Goal: Information Seeking & Learning: Learn about a topic

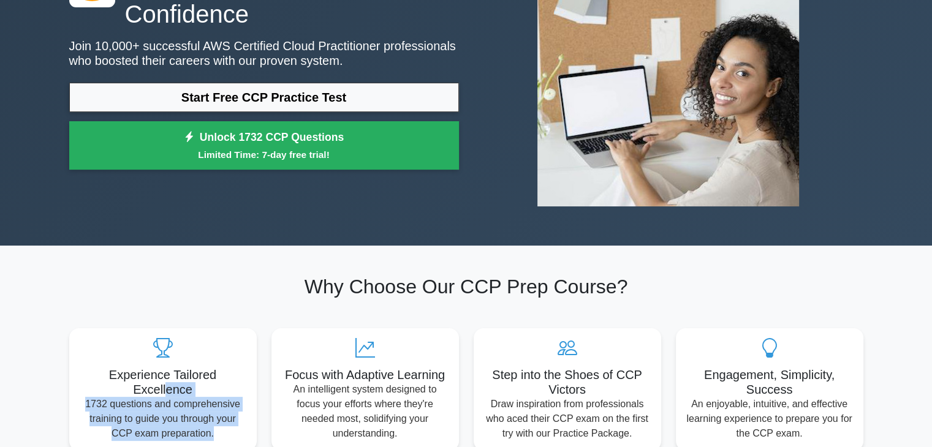
drag, startPoint x: 0, startPoint y: 0, endPoint x: 216, endPoint y: 440, distance: 490.6
click at [216, 440] on section "Why Choose Our CCP Prep Course? Experience Tailored Excellence 1732 questions a…" at bounding box center [466, 363] width 809 height 234
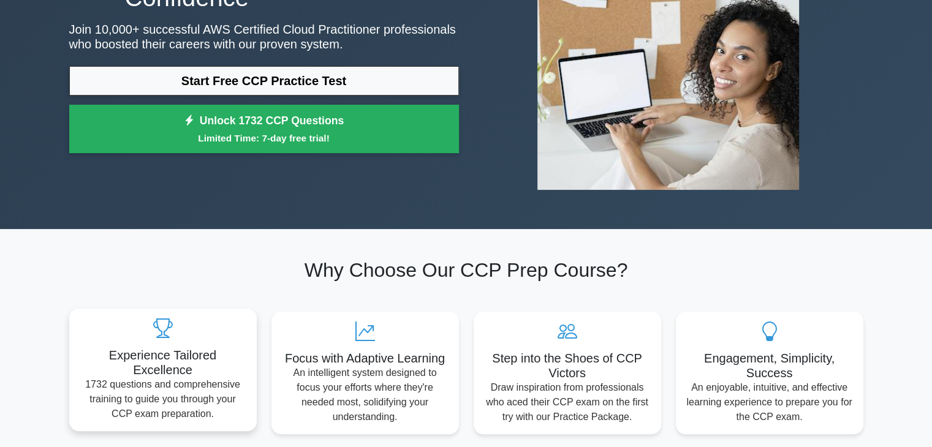
click at [254, 312] on div "Experience Tailored Excellence 1732 questions and comprehensive training to gui…" at bounding box center [162, 370] width 187 height 123
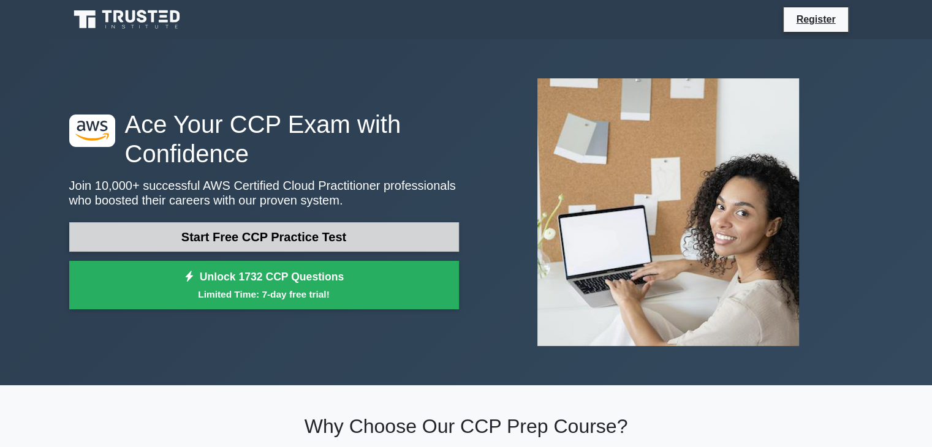
click at [214, 236] on link "Start Free CCP Practice Test" at bounding box center [264, 236] width 390 height 29
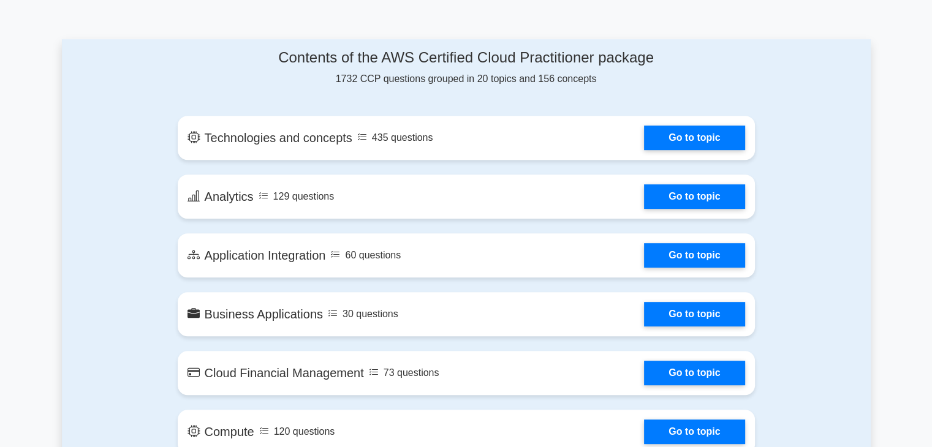
scroll to position [625, 0]
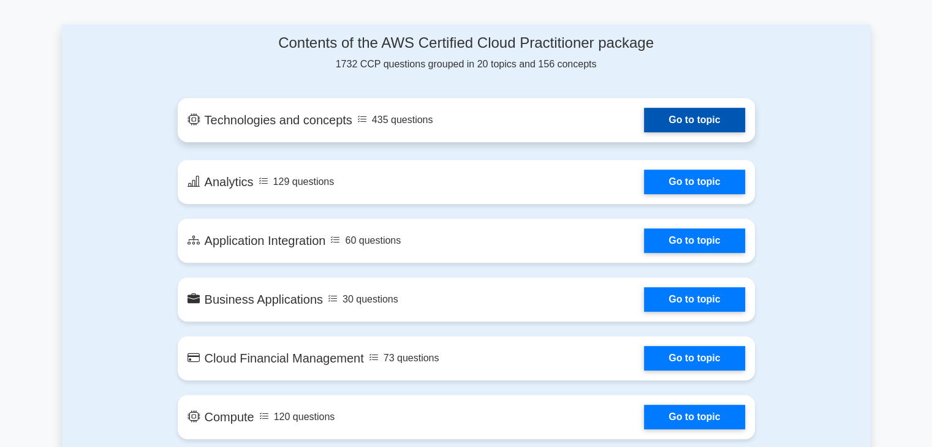
click at [670, 126] on link "Go to topic" at bounding box center [694, 120] width 100 height 25
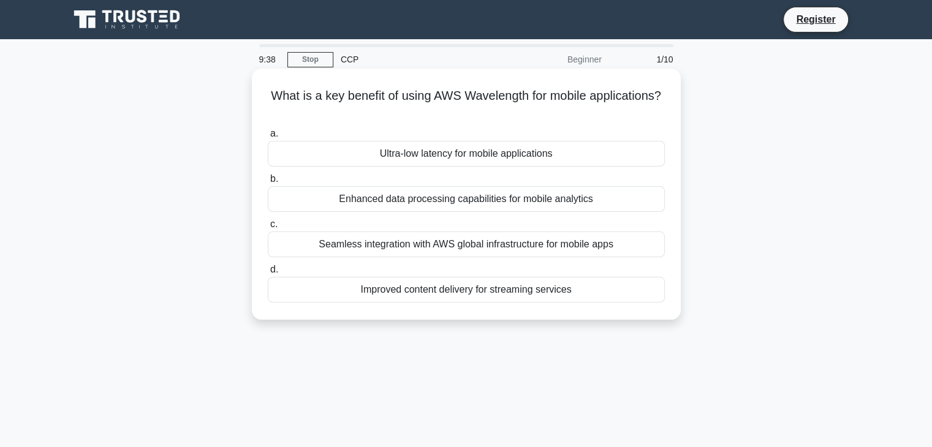
drag, startPoint x: 507, startPoint y: 140, endPoint x: 494, endPoint y: 145, distance: 14.0
click at [494, 145] on label "a. Ultra-low latency for mobile applications" at bounding box center [466, 146] width 397 height 40
click at [494, 145] on div "Ultra-low latency for mobile applications" at bounding box center [466, 154] width 397 height 26
click at [268, 138] on input "a. Ultra-low latency for mobile applications" at bounding box center [268, 134] width 0 height 8
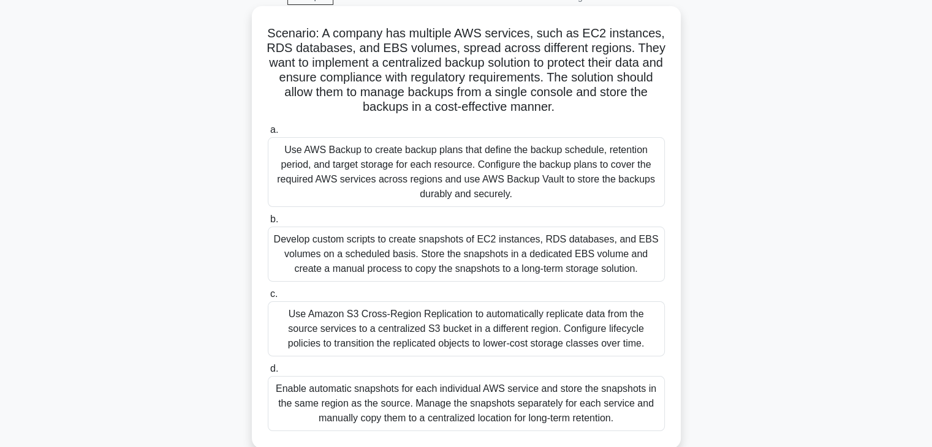
scroll to position [116, 0]
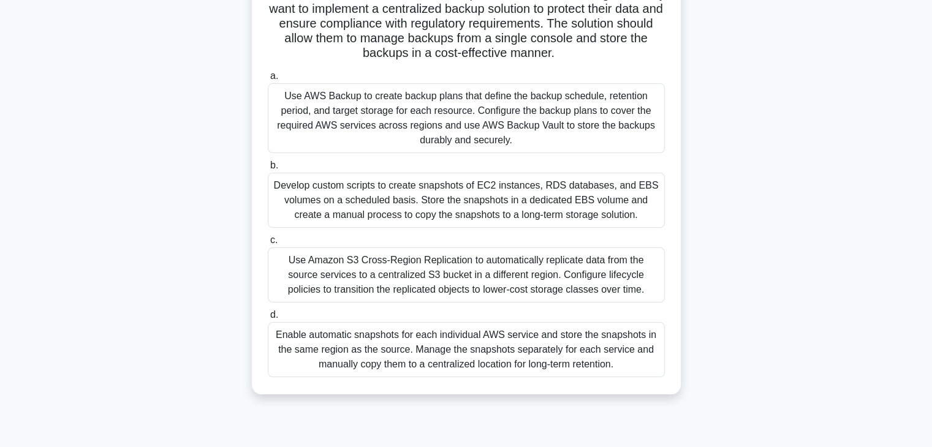
click at [515, 292] on div "Use Amazon S3 Cross-Region Replication to automatically replicate data from the…" at bounding box center [466, 274] width 397 height 55
click at [268, 244] on input "c. Use Amazon S3 Cross-Region Replication to automatically replicate data from …" at bounding box center [268, 240] width 0 height 8
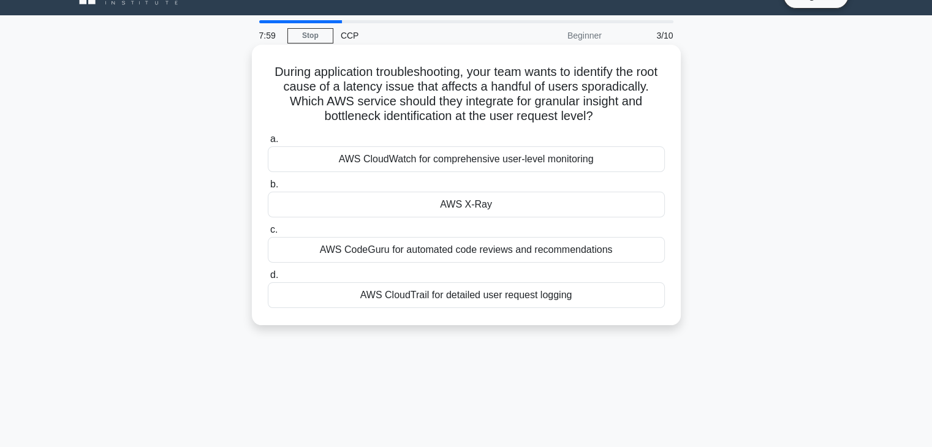
scroll to position [29, 0]
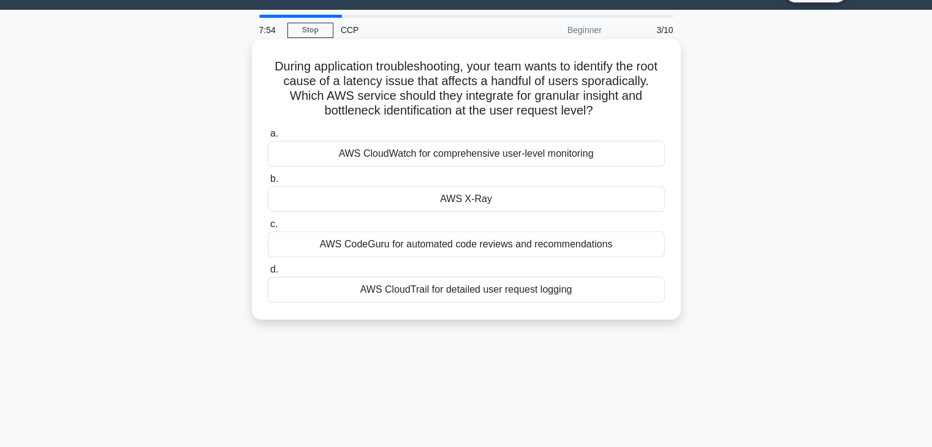
click at [511, 285] on div "AWS CloudTrail for detailed user request logging" at bounding box center [466, 290] width 397 height 26
click at [268, 274] on input "d. AWS CloudTrail for detailed user request logging" at bounding box center [268, 270] width 0 height 8
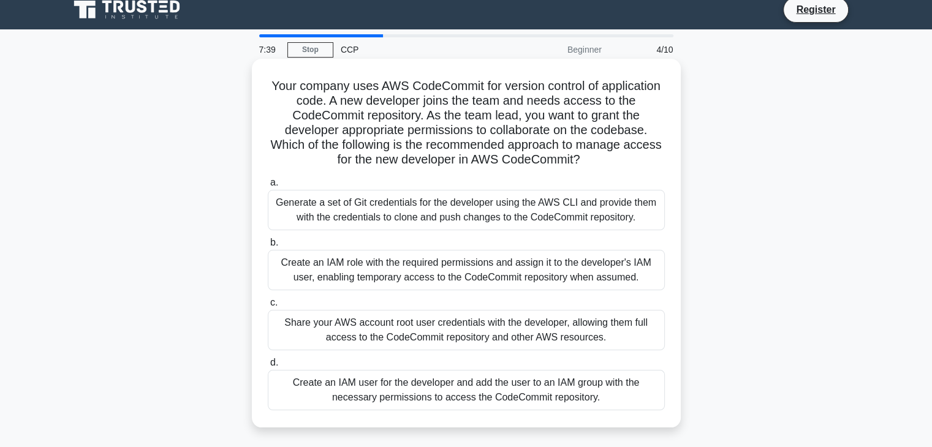
scroll to position [25, 0]
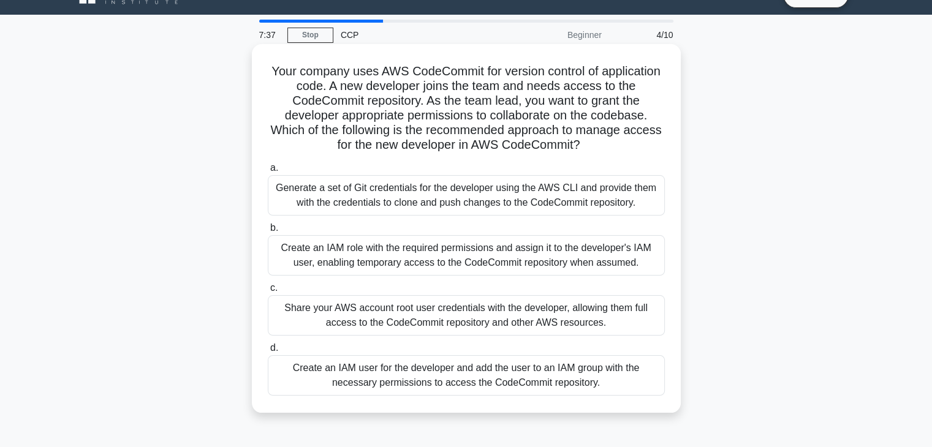
click at [348, 238] on div "Create an IAM role with the required permissions and assign it to the developer…" at bounding box center [466, 255] width 397 height 40
click at [268, 232] on input "b. Create an IAM role with the required permissions and assign it to the develo…" at bounding box center [268, 228] width 0 height 8
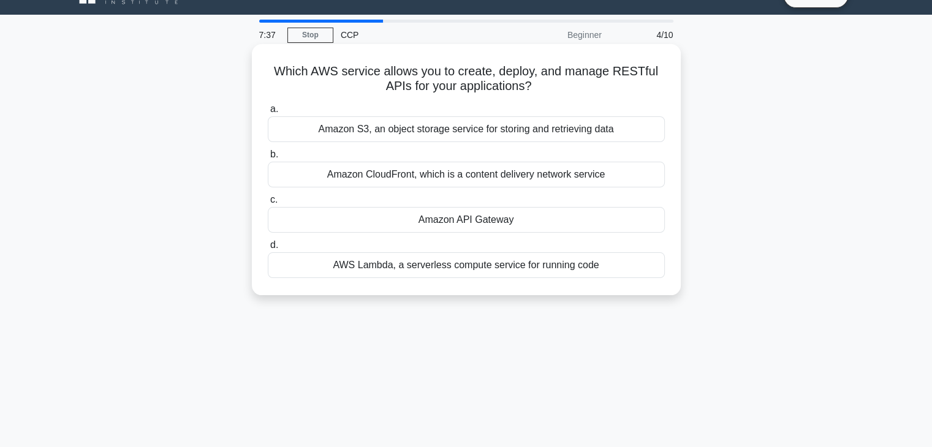
scroll to position [0, 0]
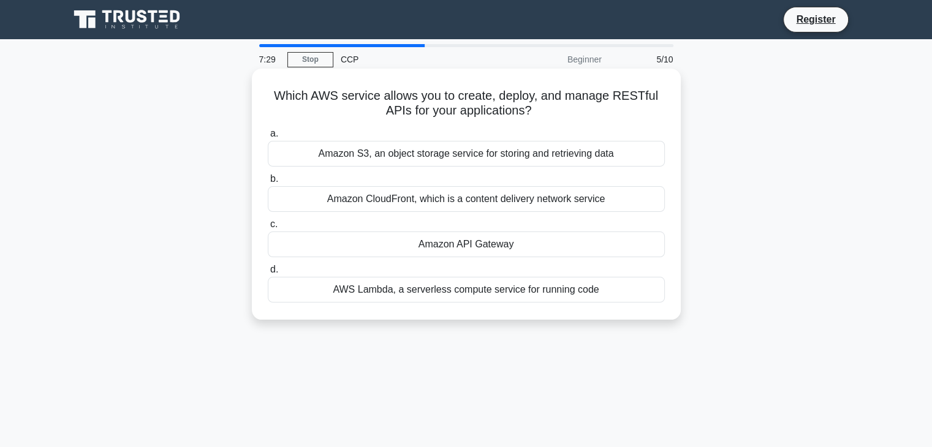
click at [430, 249] on div "Amazon API Gateway" at bounding box center [466, 245] width 397 height 26
click at [268, 228] on input "c. Amazon API Gateway" at bounding box center [268, 225] width 0 height 8
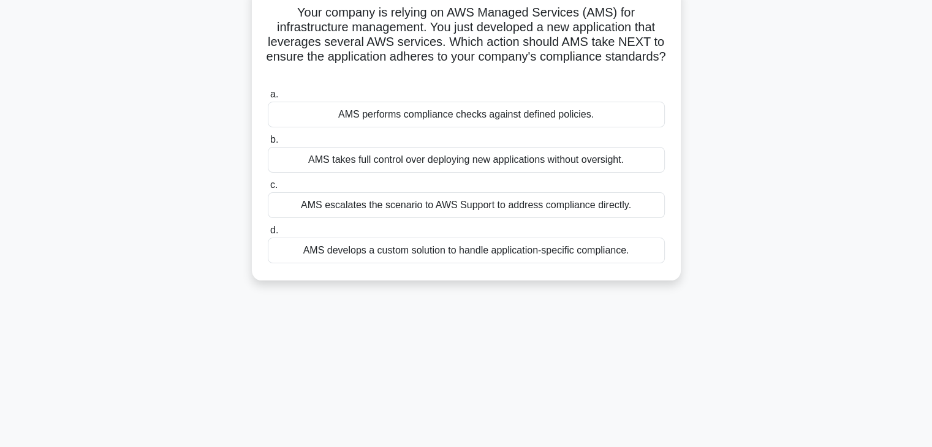
scroll to position [85, 0]
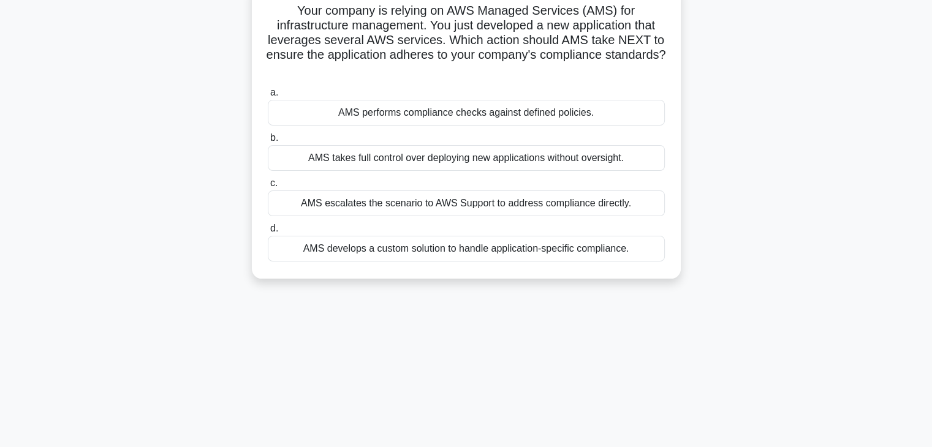
click at [568, 204] on div "AMS escalates the scenario to AWS Support to address compliance directly." at bounding box center [466, 203] width 397 height 26
click at [268, 187] on input "c. AMS escalates the scenario to AWS Support to address compliance directly." at bounding box center [268, 183] width 0 height 8
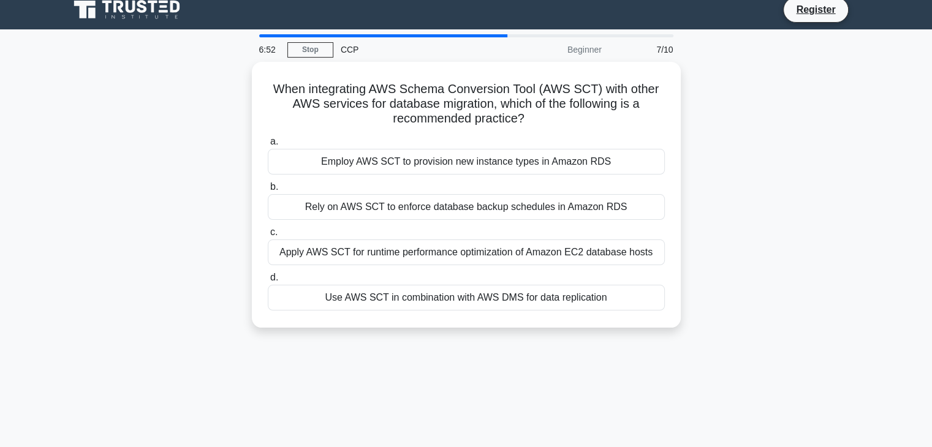
scroll to position [0, 0]
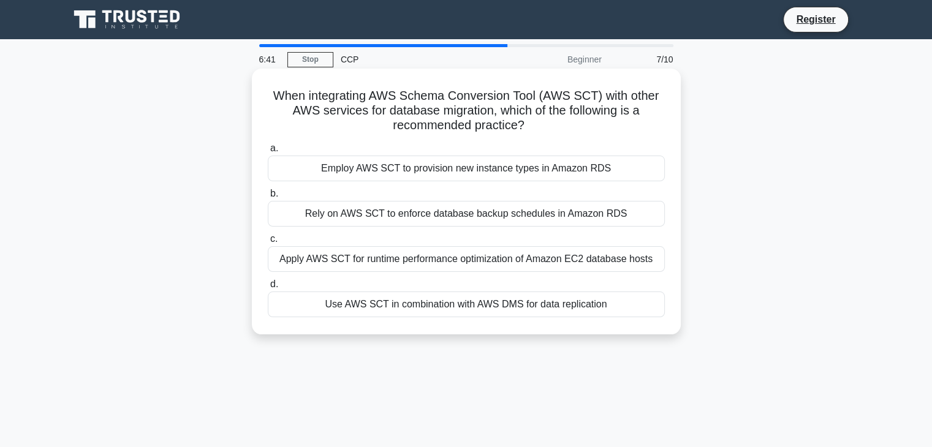
click at [480, 201] on label "b. Rely on AWS SCT to enforce database backup schedules in Amazon RDS" at bounding box center [466, 206] width 397 height 40
click at [268, 198] on input "b. Rely on AWS SCT to enforce database backup schedules in Amazon RDS" at bounding box center [268, 194] width 0 height 8
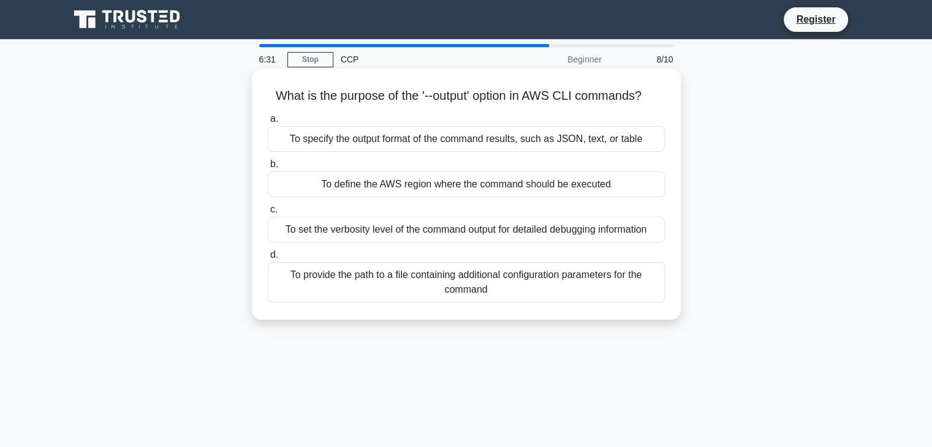
click at [488, 148] on div "To specify the output format of the command results, such as JSON, text, or tab…" at bounding box center [466, 139] width 397 height 26
click at [268, 123] on input "a. To specify the output format of the command results, such as JSON, text, or …" at bounding box center [268, 119] width 0 height 8
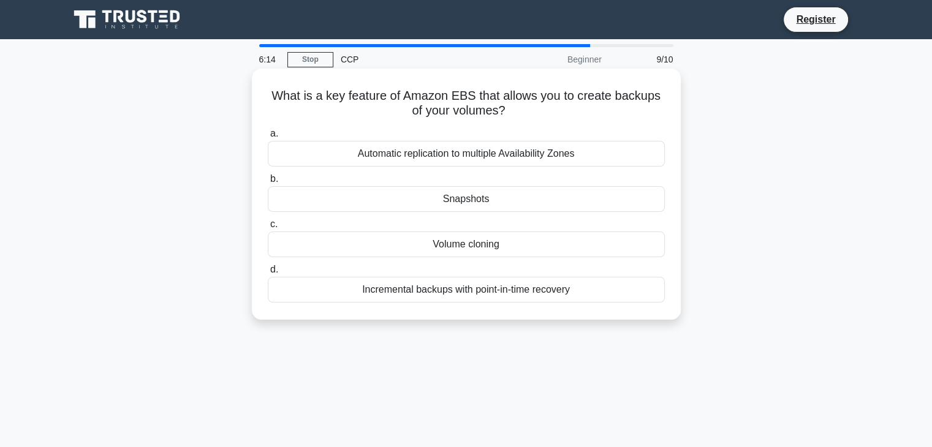
click at [522, 199] on div "Snapshots" at bounding box center [466, 199] width 397 height 26
click at [268, 183] on input "b. Snapshots" at bounding box center [268, 179] width 0 height 8
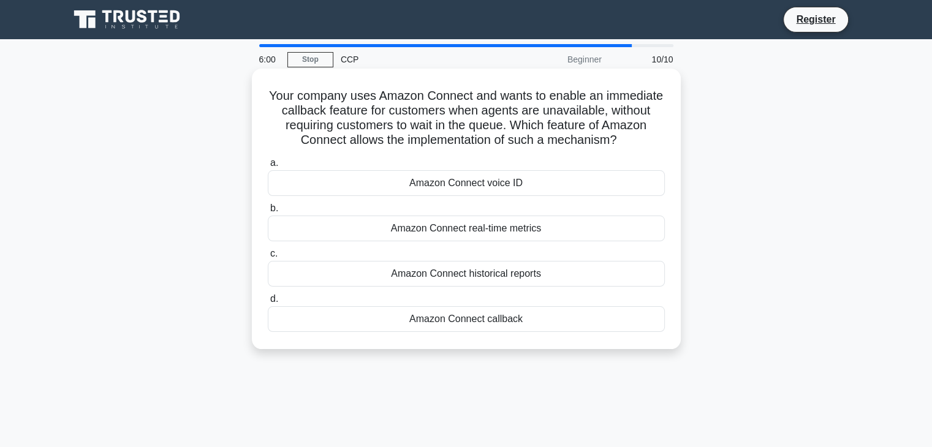
click at [480, 179] on div "Amazon Connect voice ID" at bounding box center [466, 183] width 397 height 26
click at [268, 167] on input "a. Amazon Connect voice ID" at bounding box center [268, 163] width 0 height 8
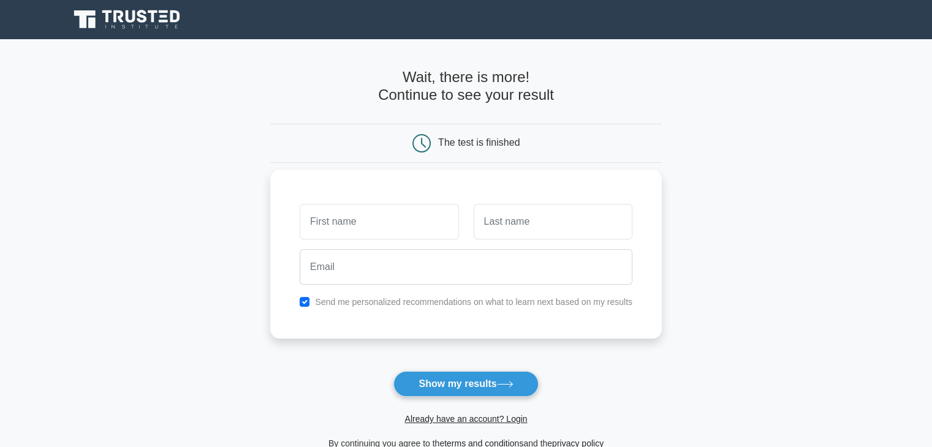
click at [423, 219] on input "text" at bounding box center [379, 222] width 159 height 36
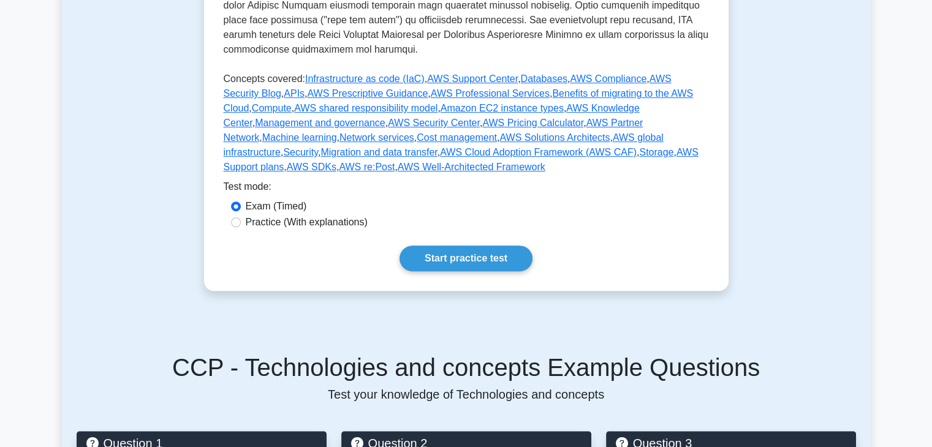
scroll to position [553, 0]
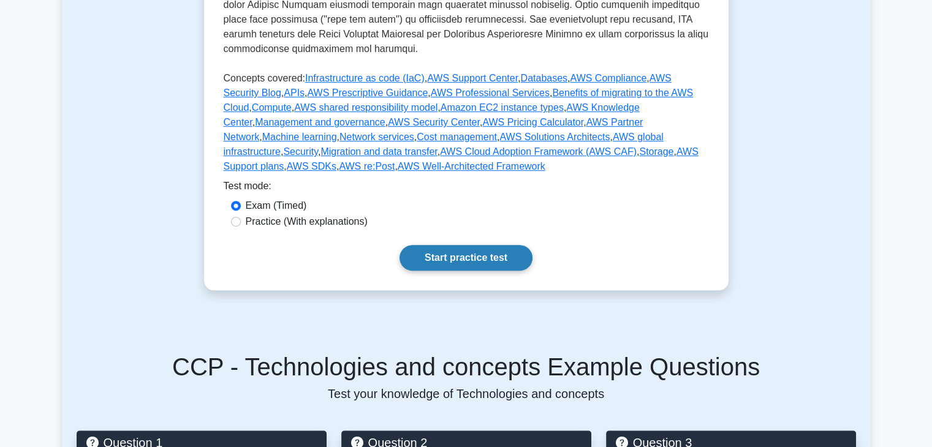
click at [495, 245] on link "Start practice test" at bounding box center [465, 258] width 133 height 26
